Goal: Use online tool/utility: Utilize a website feature to perform a specific function

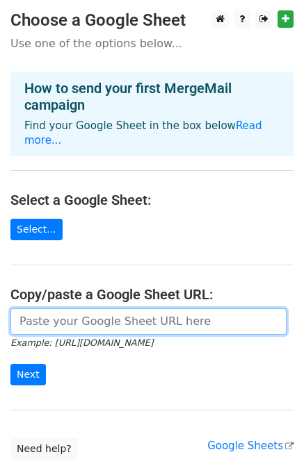
click at [69, 310] on input "url" at bounding box center [148, 322] width 276 height 26
paste input "[URL][DOMAIN_NAME]"
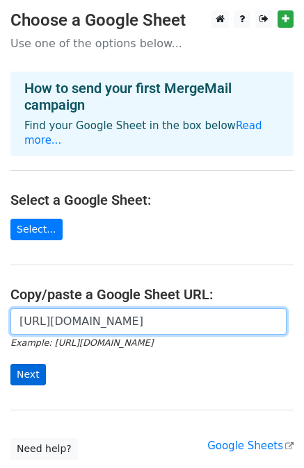
type input "https://docs.google.com/spreadsheets/d/11bb5KGxh5T0OGLVxmowbiSeBKmaYx1Y7O5PmK-Y…"
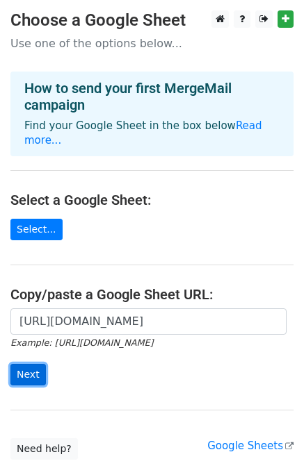
scroll to position [0, 0]
click at [12, 364] on input "Next" at bounding box center [27, 375] width 35 height 22
